Goal: Information Seeking & Learning: Learn about a topic

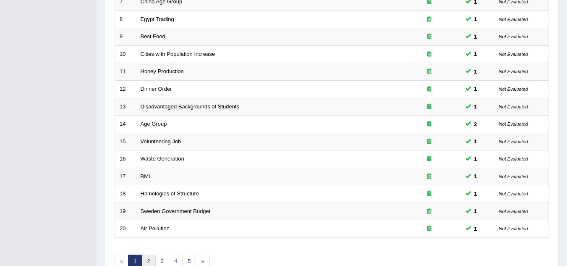
click at [150, 257] on link "2" at bounding box center [149, 262] width 14 height 14
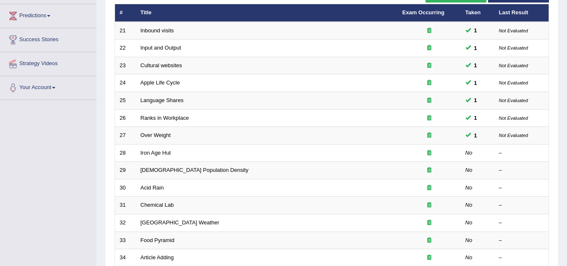
scroll to position [185, 0]
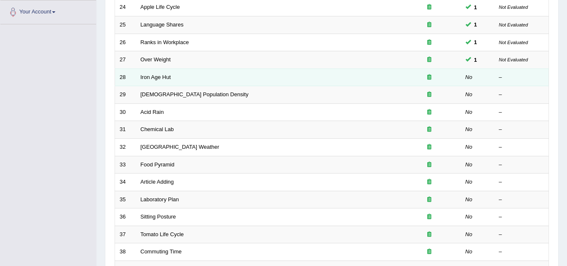
click at [178, 83] on td "Iron Age Hut" at bounding box center [267, 77] width 262 height 18
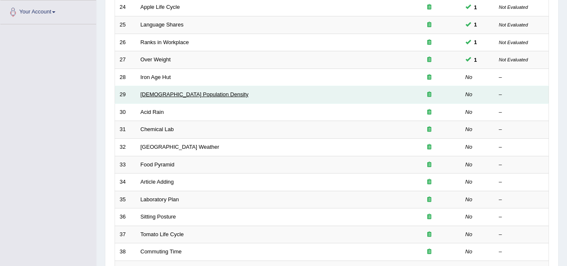
click at [143, 96] on link "Australian Population Density" at bounding box center [195, 94] width 108 height 6
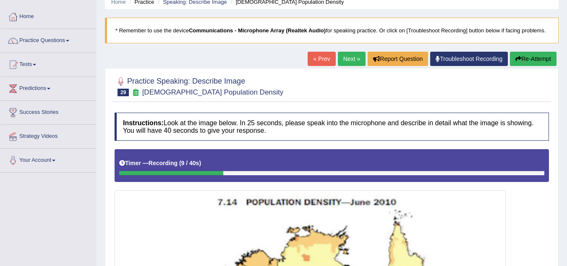
scroll to position [36, 0]
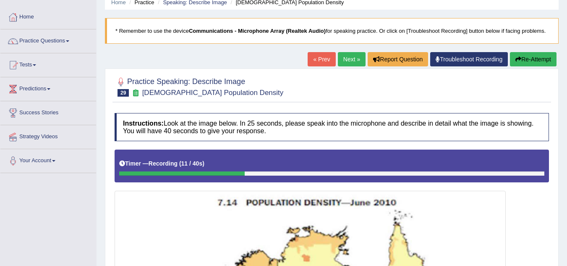
click at [530, 59] on button "Re-Attempt" at bounding box center [533, 59] width 47 height 14
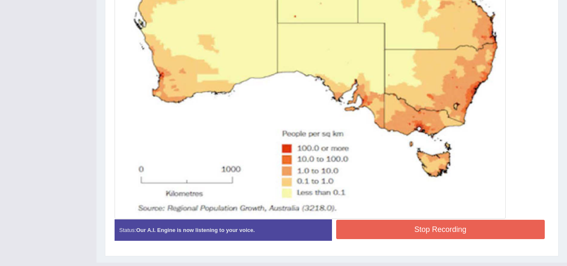
scroll to position [370, 0]
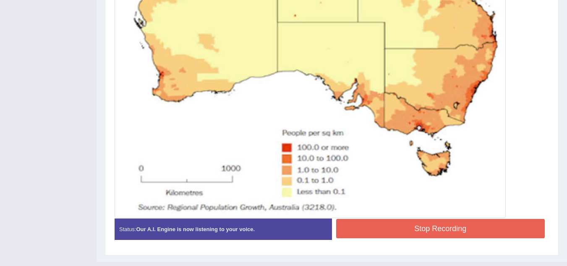
click at [436, 223] on button "Stop Recording" at bounding box center [440, 228] width 209 height 19
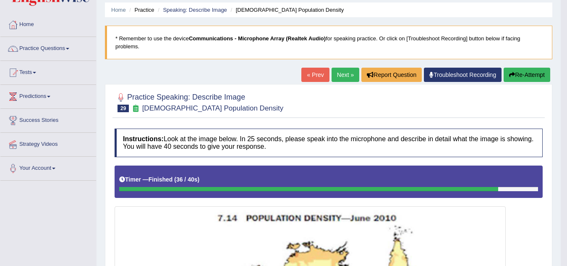
scroll to position [0, 0]
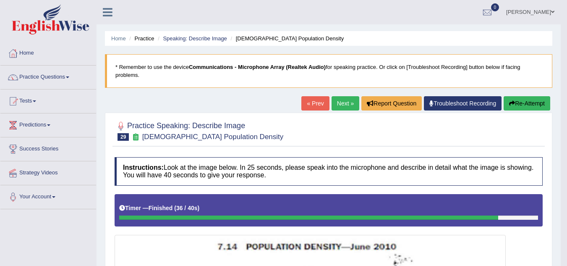
click at [336, 107] on link "Next »" at bounding box center [346, 103] width 28 height 14
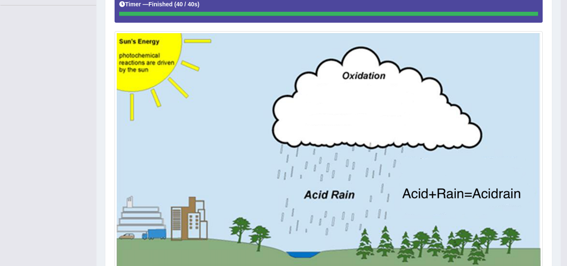
scroll to position [194, 0]
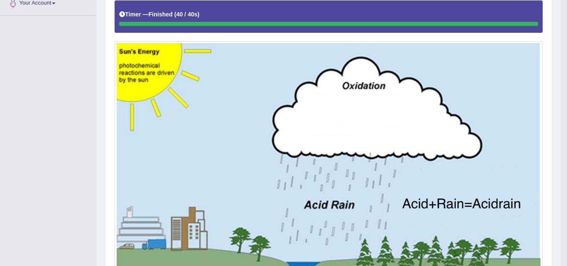
click at [336, 107] on img at bounding box center [329, 165] width 424 height 244
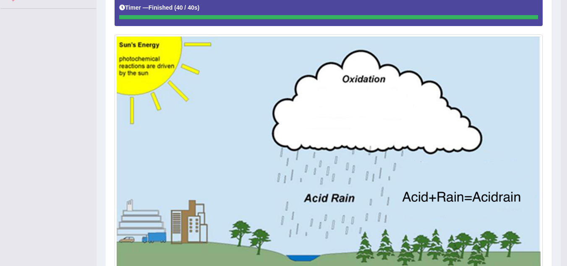
scroll to position [202, 0]
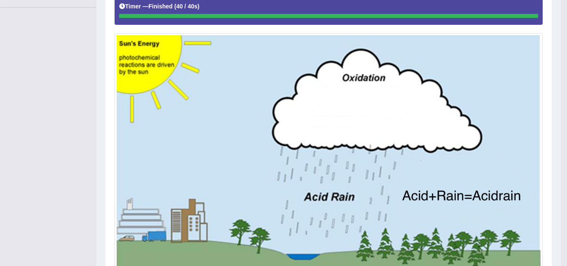
click at [336, 107] on img at bounding box center [329, 157] width 424 height 244
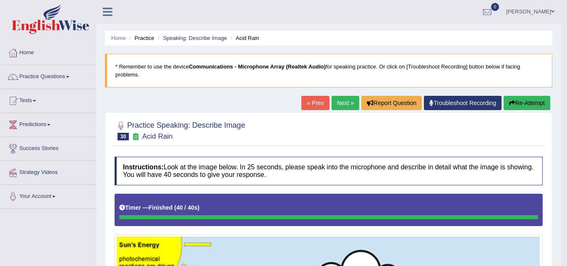
scroll to position [0, 0]
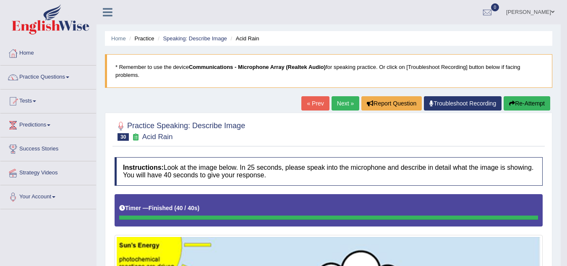
click at [312, 102] on link "« Prev" at bounding box center [316, 103] width 28 height 14
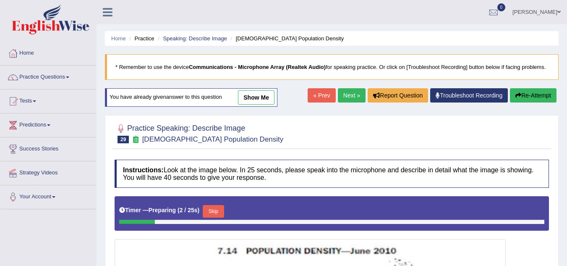
click at [312, 102] on link "« Prev" at bounding box center [322, 95] width 28 height 14
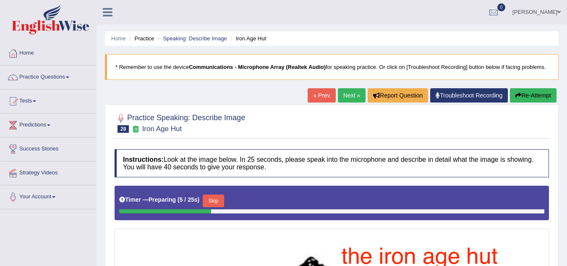
click at [349, 93] on link "Next »" at bounding box center [352, 95] width 28 height 14
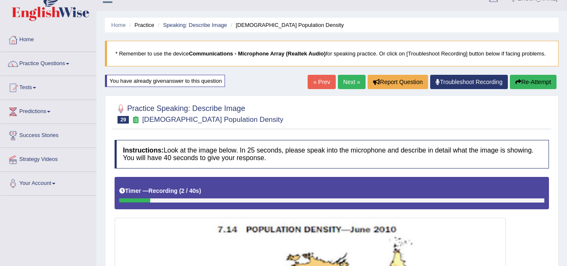
scroll to position [9, 0]
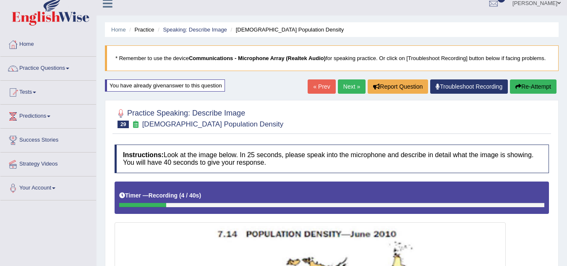
click at [319, 84] on link "« Prev" at bounding box center [322, 86] width 28 height 14
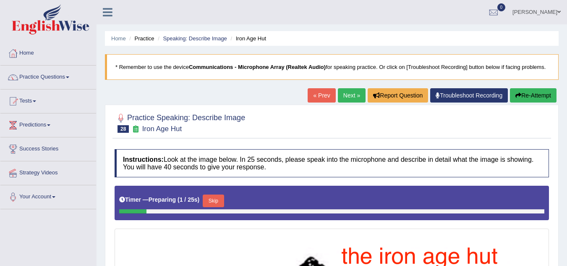
click at [316, 99] on link "« Prev" at bounding box center [322, 95] width 28 height 14
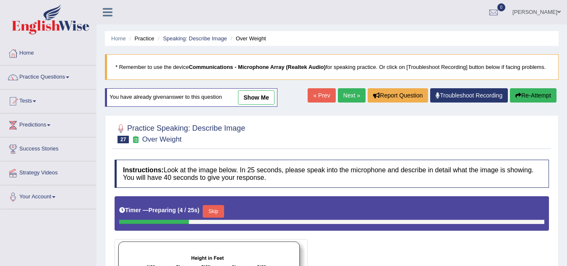
click at [316, 99] on link "« Prev" at bounding box center [322, 95] width 28 height 14
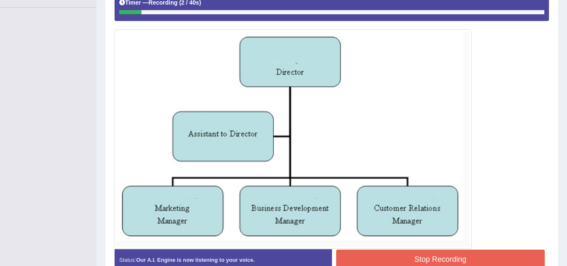
scroll to position [185, 0]
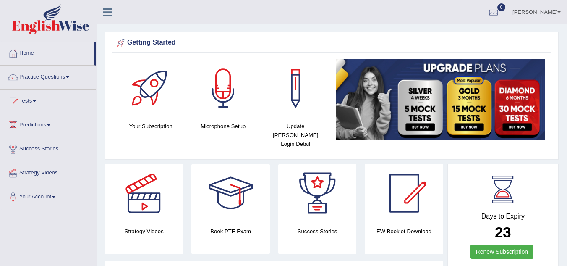
click at [68, 76] on link "Practice Questions" at bounding box center [48, 76] width 96 height 21
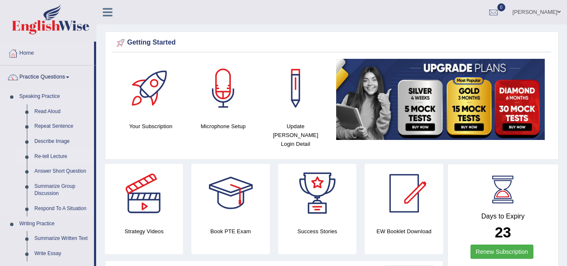
click at [41, 157] on link "Re-tell Lecture" at bounding box center [62, 156] width 63 height 15
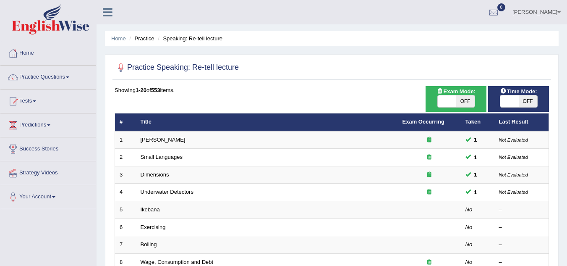
click at [467, 100] on span "OFF" at bounding box center [466, 101] width 18 height 12
checkbox input "true"
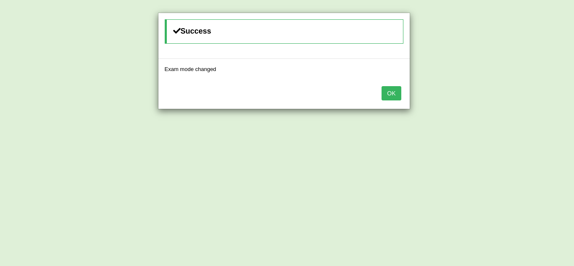
click at [393, 96] on button "OK" at bounding box center [390, 93] width 19 height 14
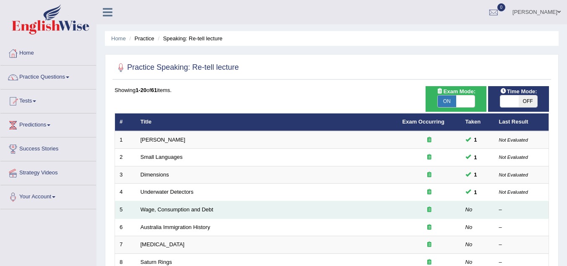
click at [181, 213] on td "Wage, Consumption and Debt" at bounding box center [267, 210] width 262 height 18
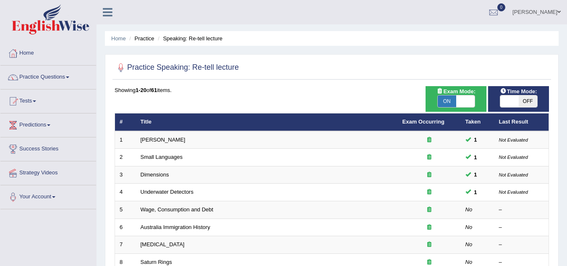
click at [535, 101] on span "OFF" at bounding box center [528, 101] width 18 height 12
checkbox input "true"
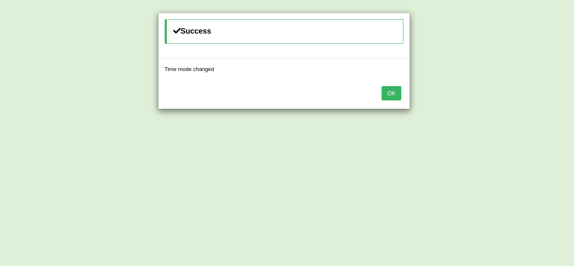
click at [396, 96] on button "OK" at bounding box center [390, 93] width 19 height 14
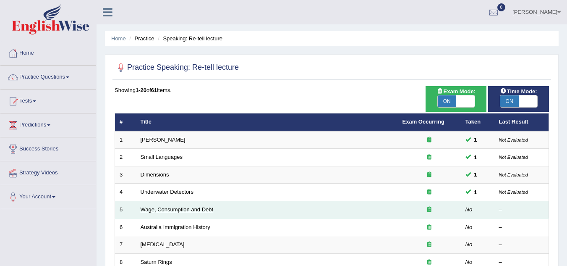
click at [192, 212] on link "Wage, Consumption and Debt" at bounding box center [177, 209] width 73 height 6
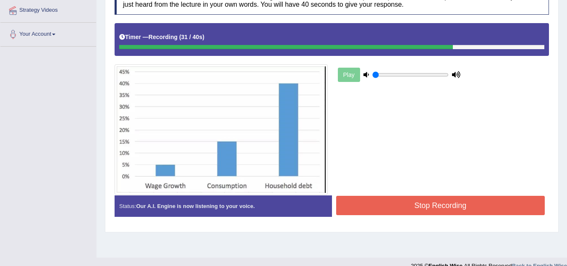
scroll to position [175, 0]
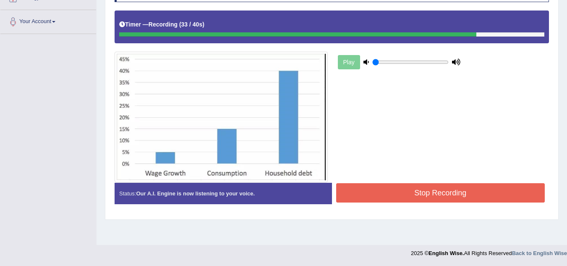
click at [393, 193] on button "Stop Recording" at bounding box center [440, 192] width 209 height 19
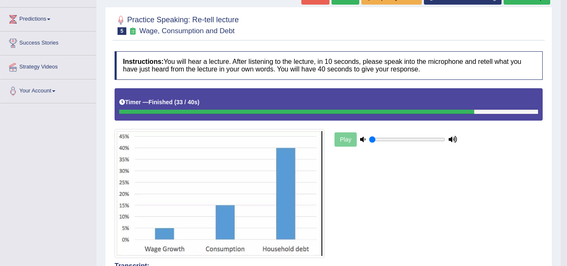
scroll to position [84, 0]
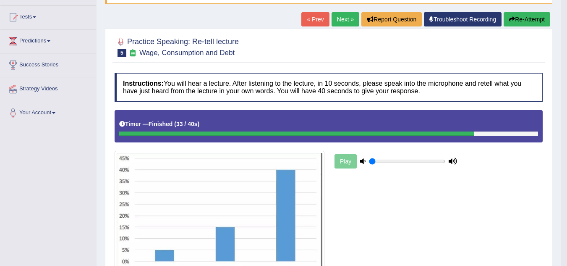
click at [525, 17] on button "Re-Attempt" at bounding box center [527, 19] width 47 height 14
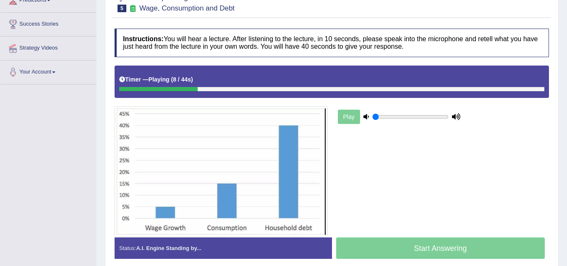
scroll to position [142, 0]
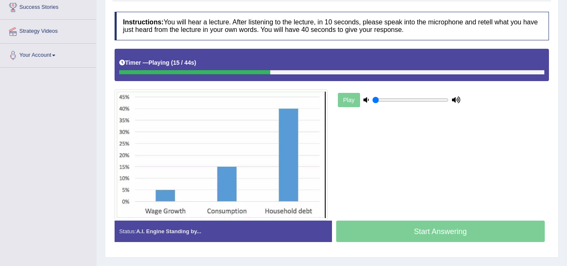
click at [423, 235] on div "Start Answering" at bounding box center [441, 232] width 218 height 24
click at [365, 98] on icon at bounding box center [366, 99] width 5 height 5
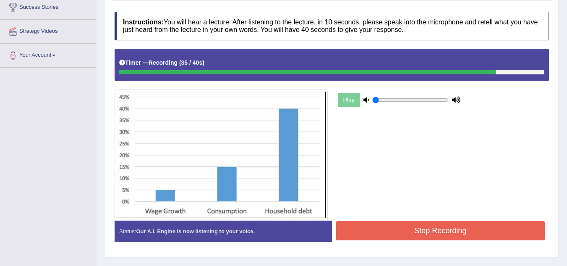
click at [410, 240] on button "Stop Recording" at bounding box center [440, 230] width 209 height 19
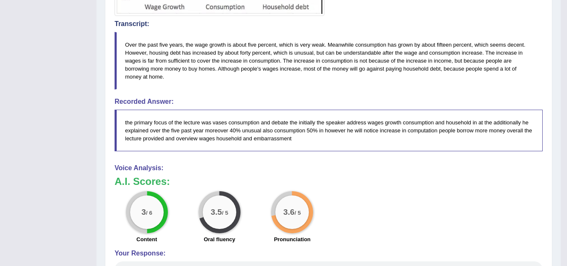
scroll to position [394, 0]
